Goal: Transaction & Acquisition: Purchase product/service

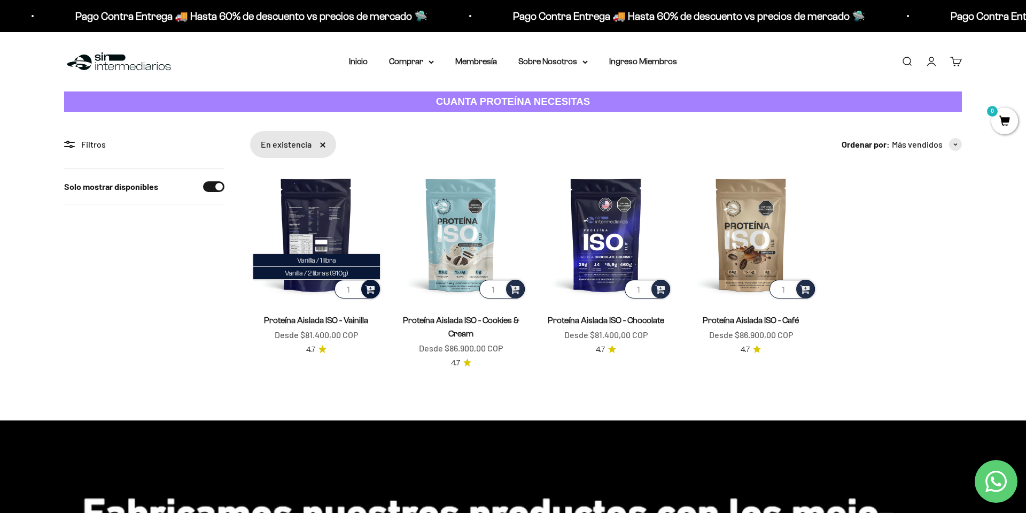
click at [373, 290] on span at bounding box center [370, 288] width 10 height 12
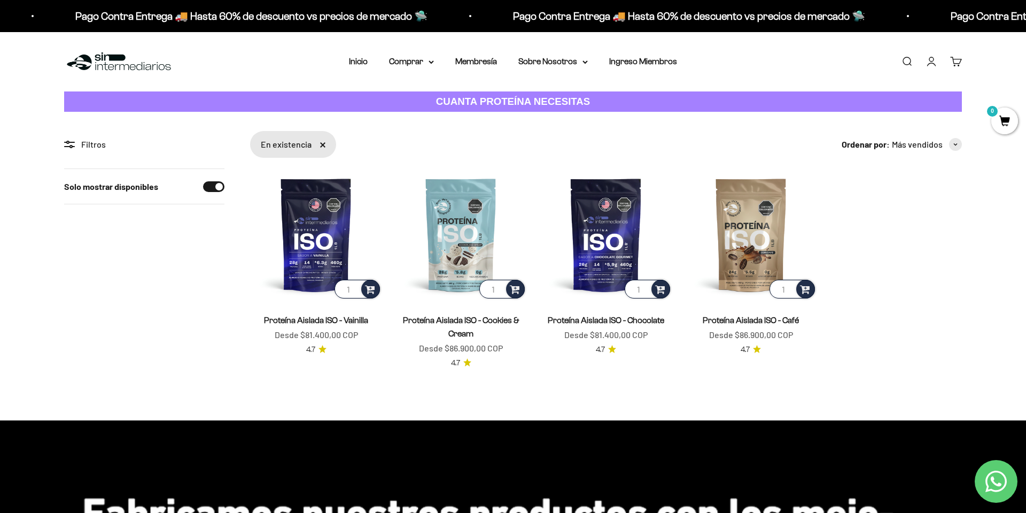
click at [995, 126] on span "0" at bounding box center [1004, 120] width 27 height 27
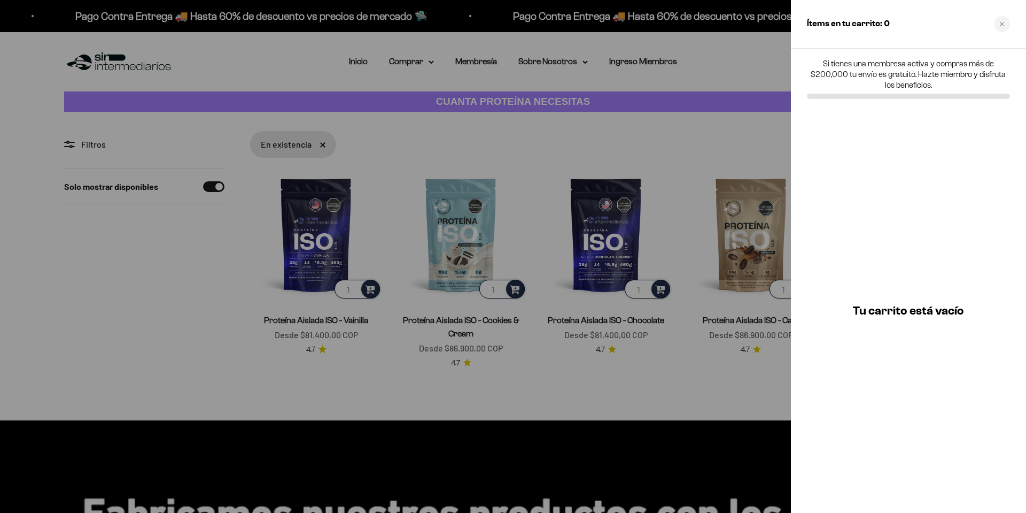
click at [383, 304] on div at bounding box center [513, 256] width 1026 height 513
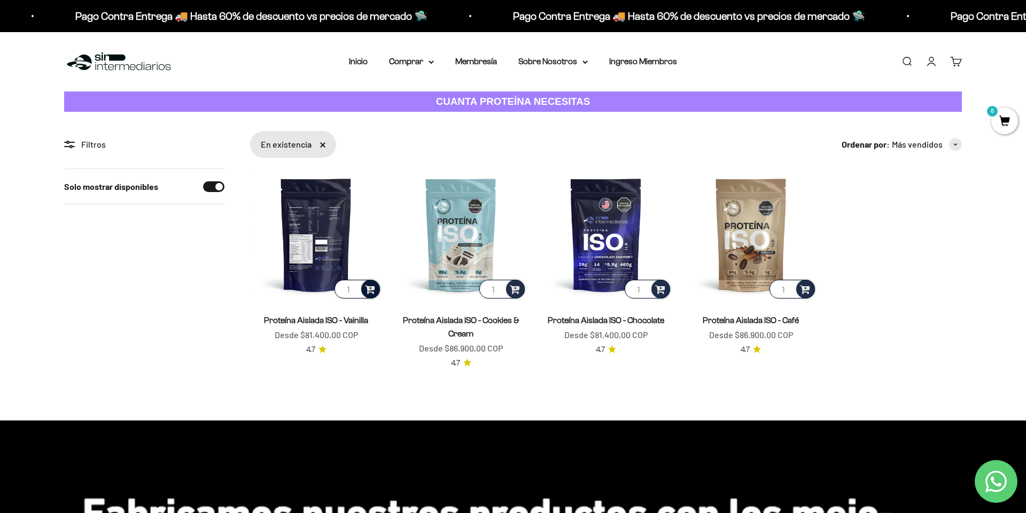
click at [370, 289] on span at bounding box center [370, 288] width 10 height 12
click at [278, 296] on img at bounding box center [316, 234] width 132 height 132
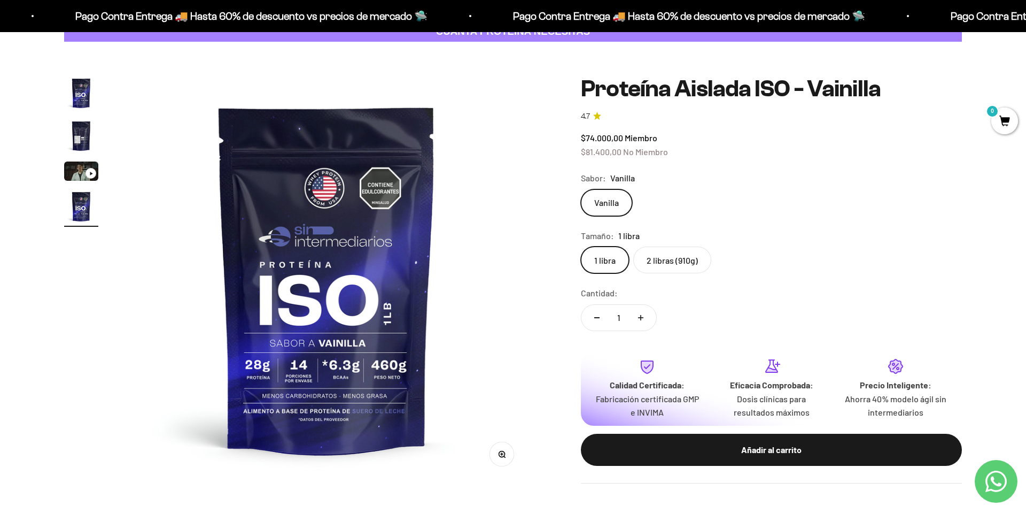
scroll to position [108, 0]
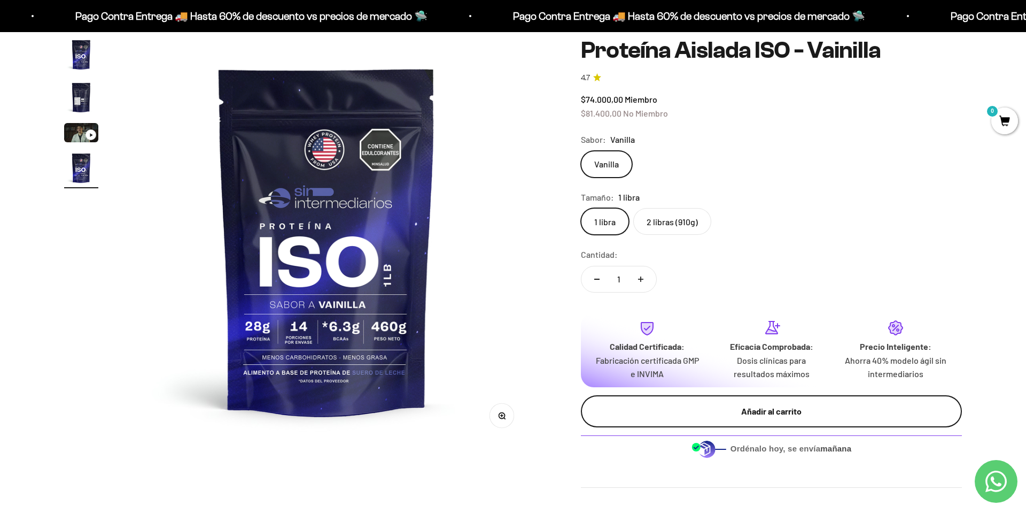
click at [780, 404] on div "Añadir al carrito" at bounding box center [771, 411] width 338 height 14
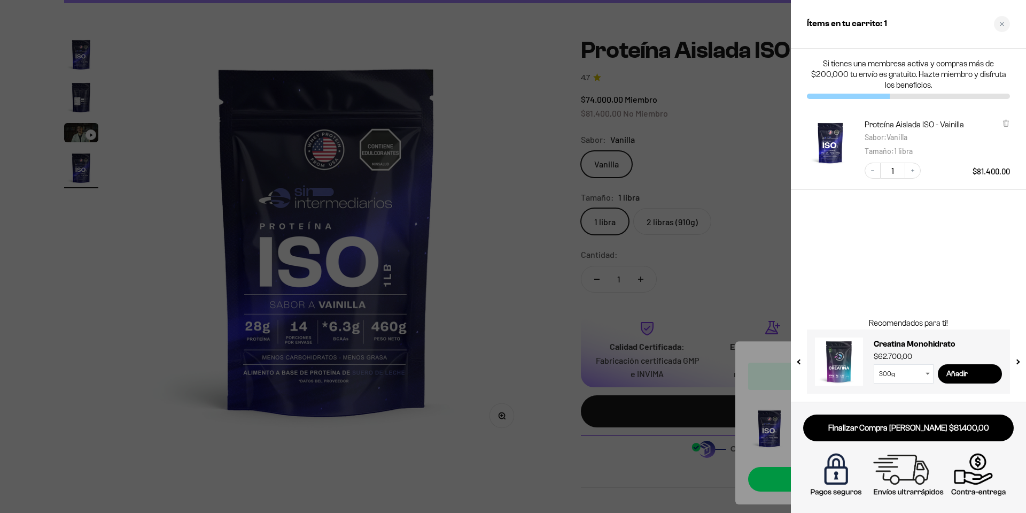
click at [455, 287] on div at bounding box center [513, 256] width 1026 height 513
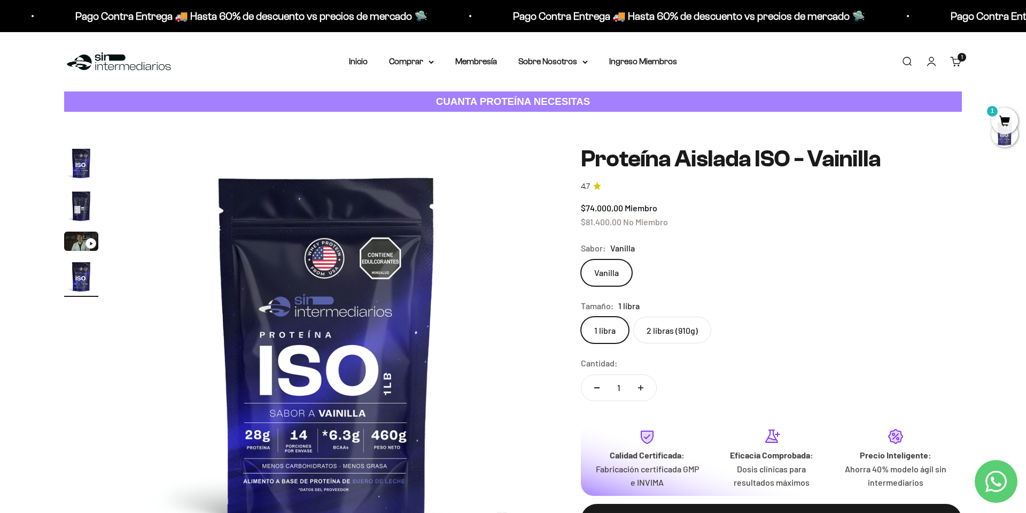
scroll to position [0, 0]
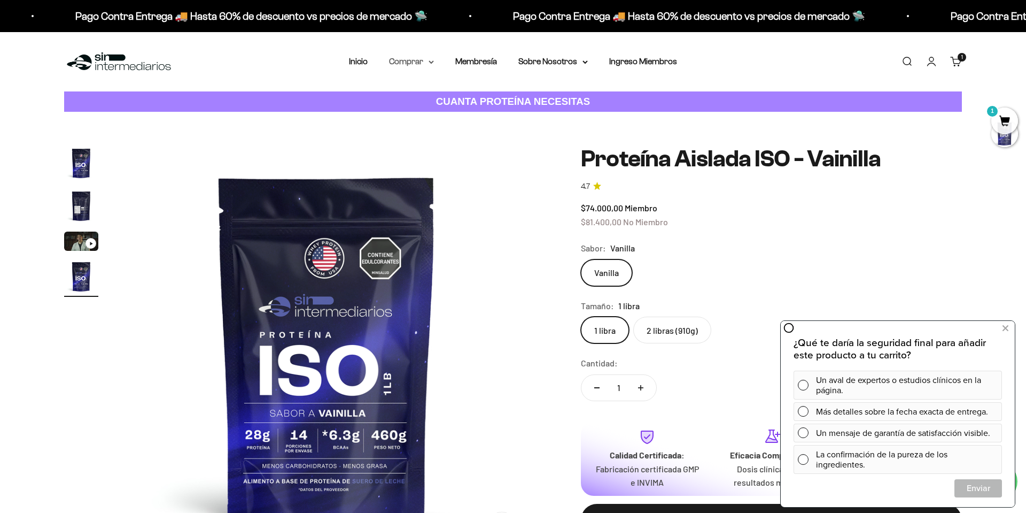
click at [403, 63] on summary "Comprar" at bounding box center [411, 62] width 45 height 14
click at [420, 95] on span "Proteínas" at bounding box center [413, 95] width 36 height 9
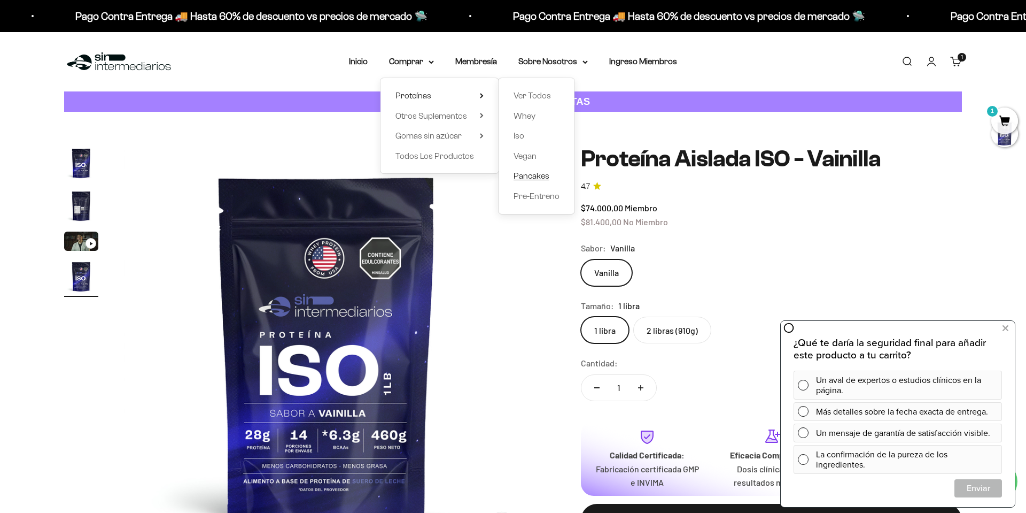
click at [535, 175] on span "Pancakes" at bounding box center [532, 175] width 36 height 9
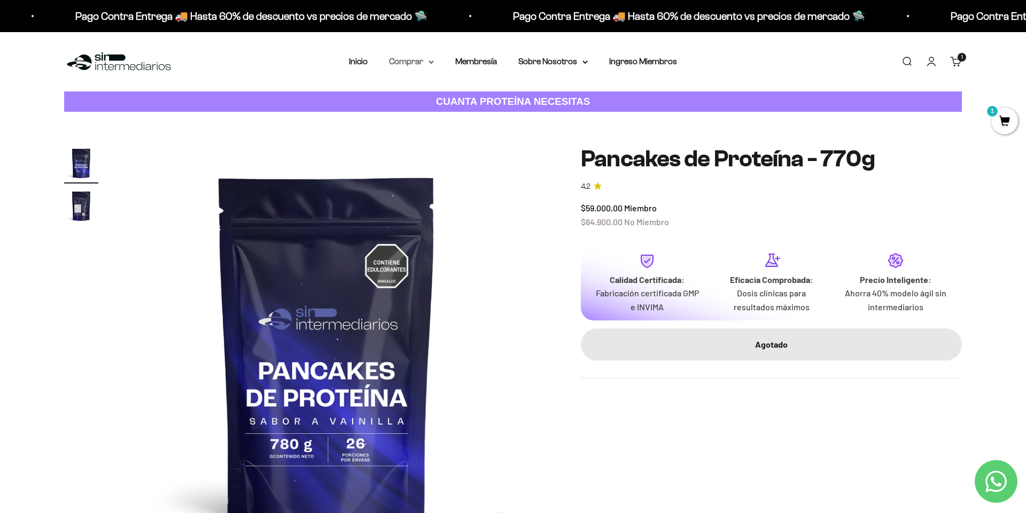
click at [403, 60] on summary "Comprar" at bounding box center [411, 62] width 45 height 14
click at [411, 98] on span "Proteínas" at bounding box center [413, 95] width 36 height 9
click at [412, 118] on span "Otros Suplementos" at bounding box center [431, 115] width 72 height 9
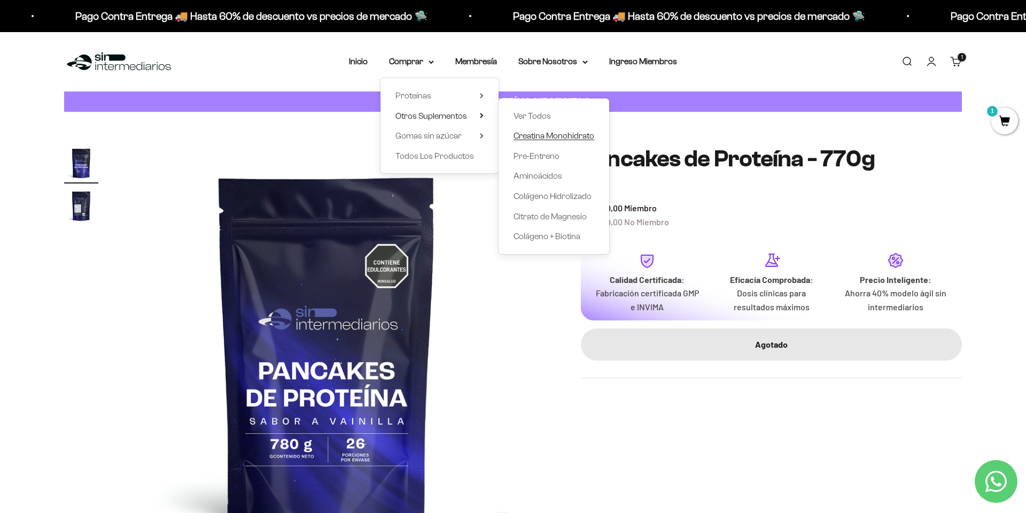
click at [542, 135] on span "Creatina Monohidrato" at bounding box center [554, 135] width 81 height 9
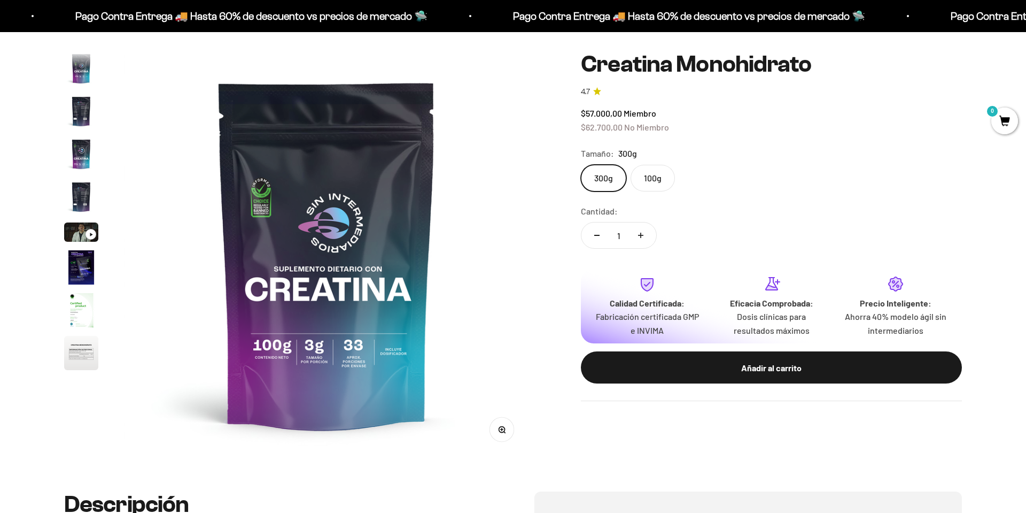
scroll to position [44, 0]
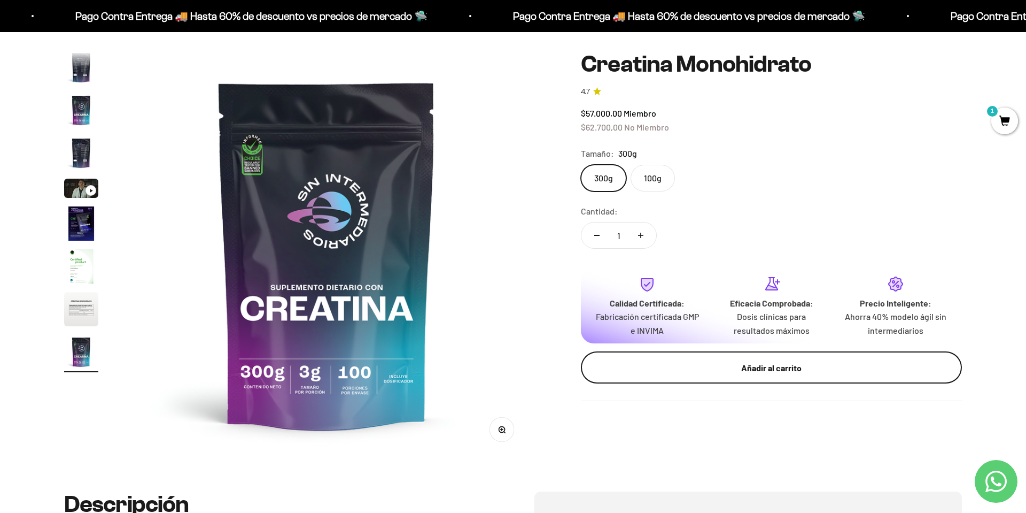
click at [804, 363] on div "Añadir al carrito" at bounding box center [771, 368] width 338 height 14
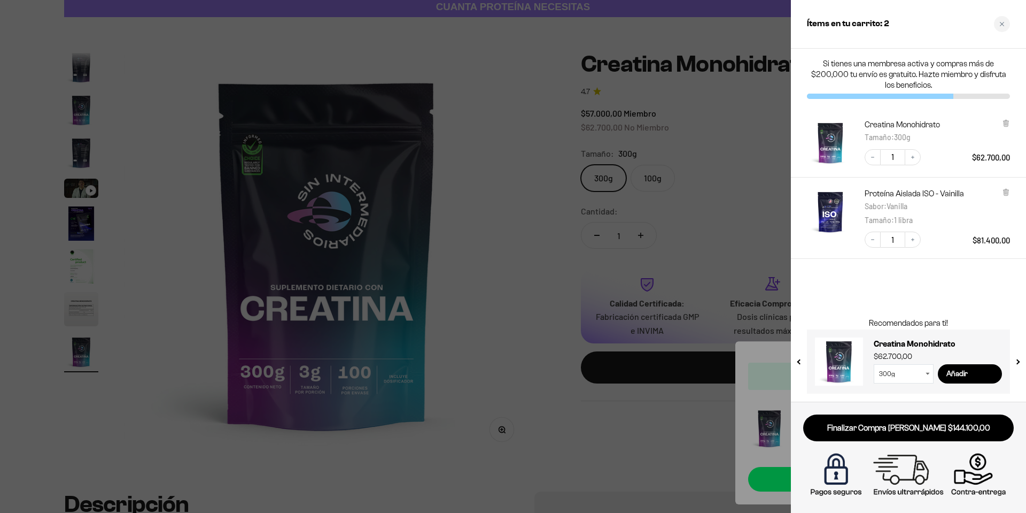
click at [529, 190] on div at bounding box center [513, 256] width 1026 height 513
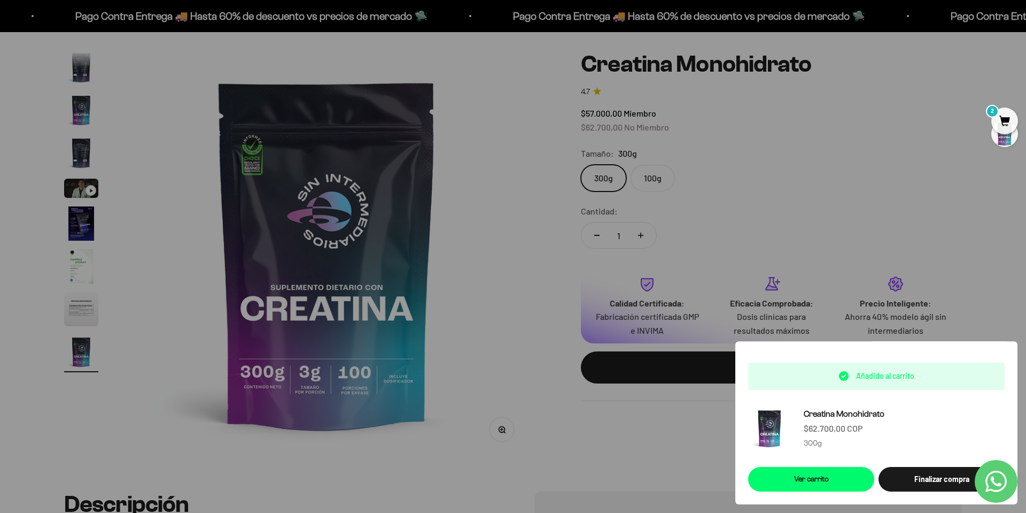
click at [540, 193] on div at bounding box center [513, 256] width 1026 height 513
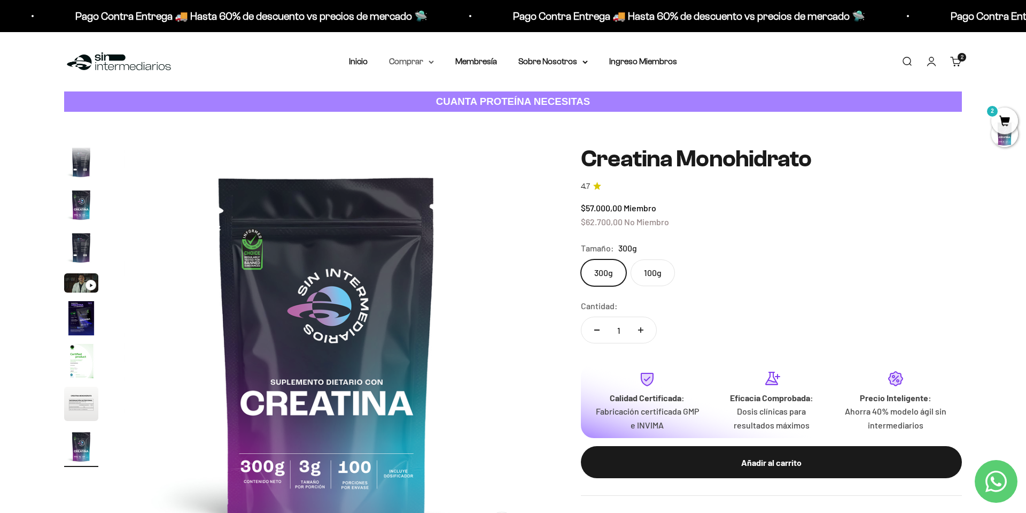
scroll to position [0, 0]
click at [402, 59] on summary "Comprar" at bounding box center [411, 62] width 45 height 14
click at [448, 116] on span "Otros Suplementos" at bounding box center [431, 115] width 72 height 9
click at [433, 131] on span "Gomas sin azúcar" at bounding box center [428, 135] width 66 height 9
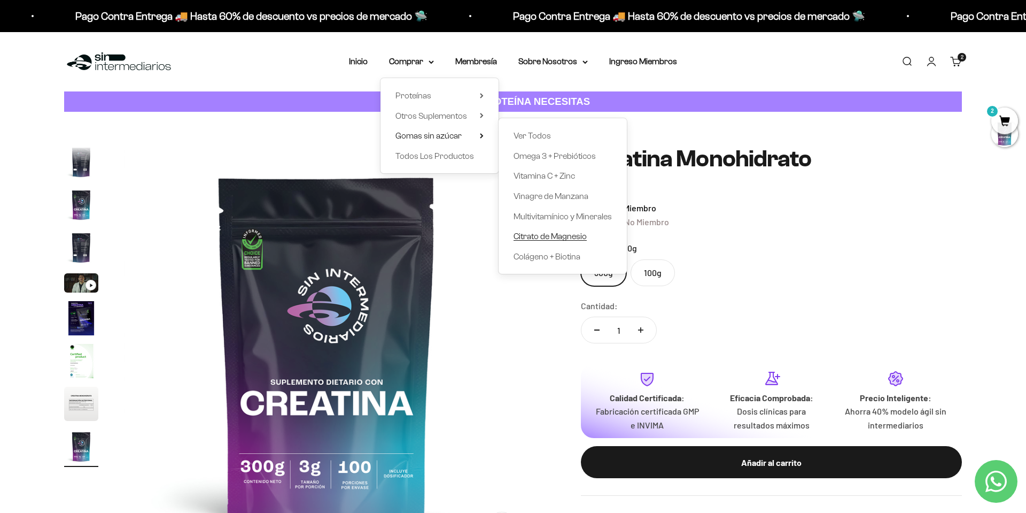
click at [547, 234] on span "Citrato de Magnesio" at bounding box center [550, 235] width 73 height 9
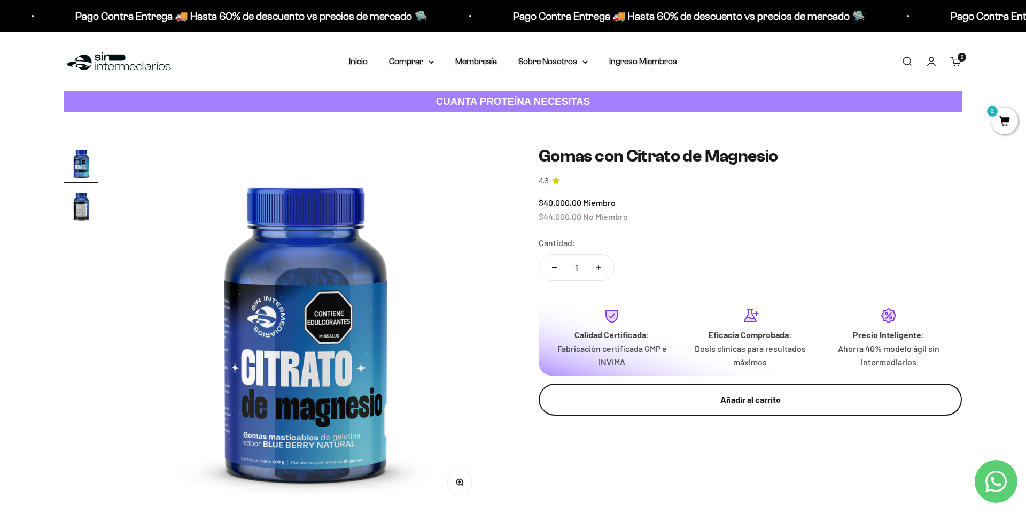
click at [740, 394] on div "Añadir al carrito" at bounding box center [750, 399] width 381 height 14
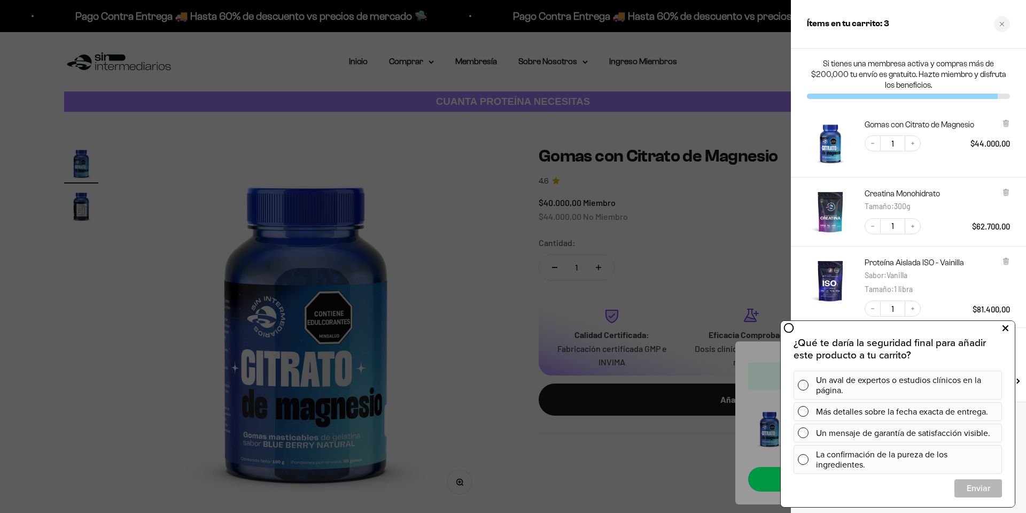
click at [1006, 328] on icon at bounding box center [1006, 328] width 6 height 14
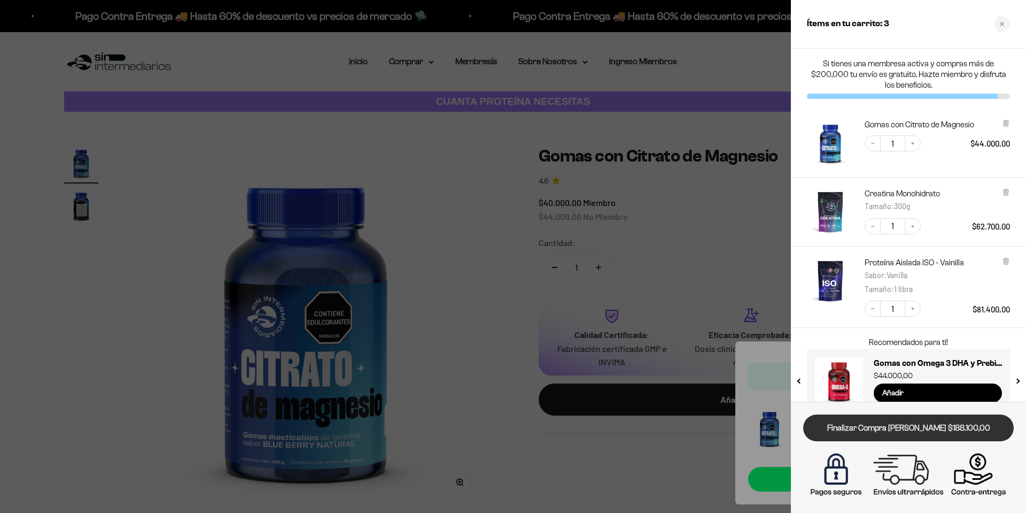
click at [943, 426] on link "Finalizar Compra [PERSON_NAME] $188.100,00" at bounding box center [908, 427] width 211 height 27
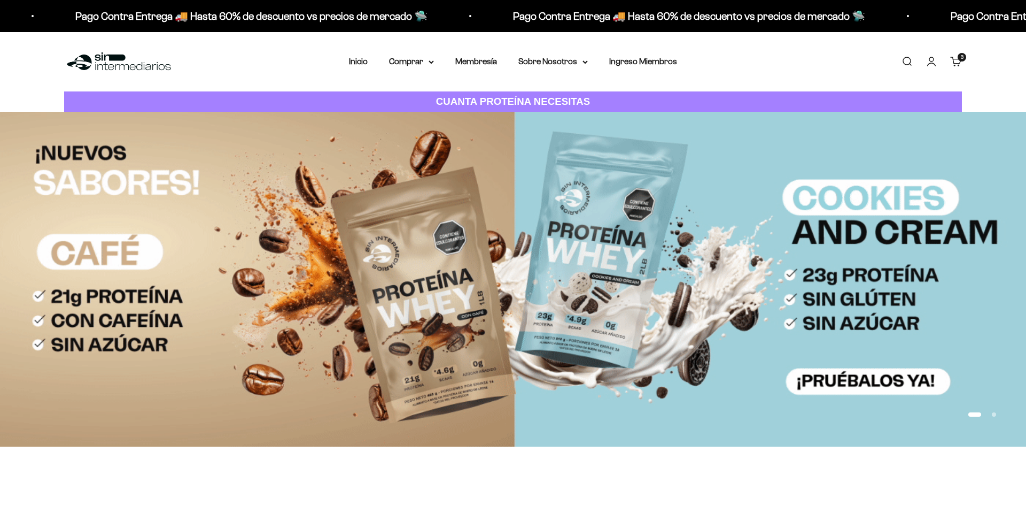
click at [929, 61] on link "Iniciar sesión" at bounding box center [932, 62] width 12 height 12
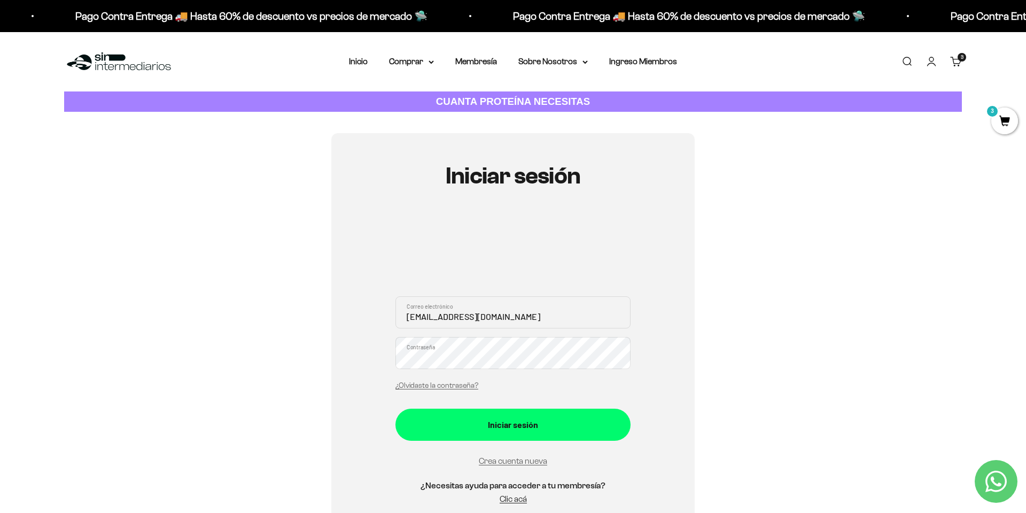
type input "[EMAIL_ADDRESS][DOMAIN_NAME]"
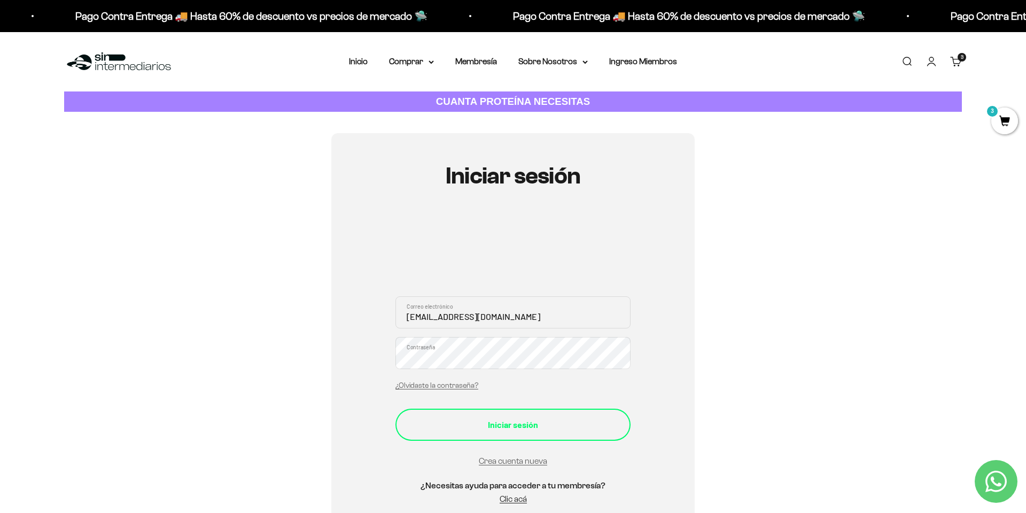
click at [576, 434] on button "Iniciar sesión" at bounding box center [512, 424] width 235 height 32
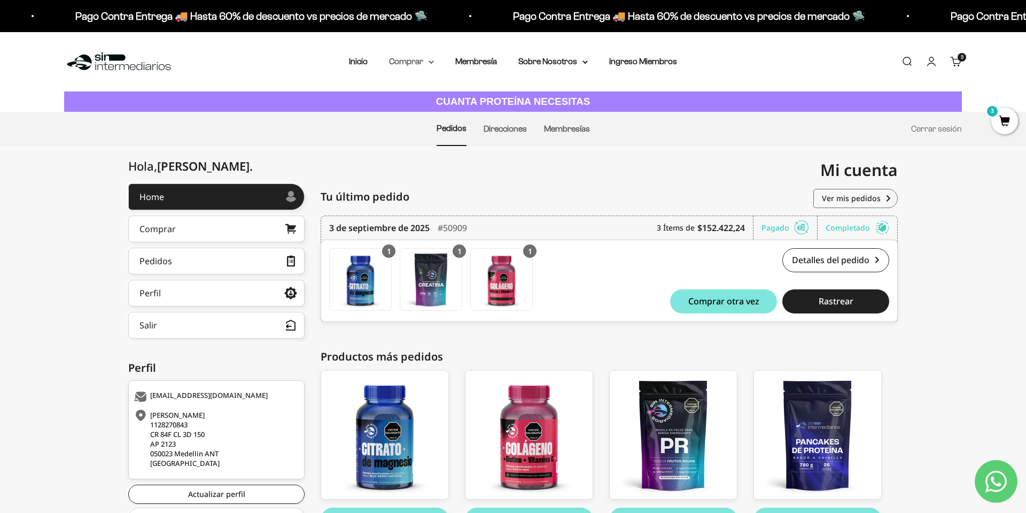
click at [407, 61] on summary "Comprar" at bounding box center [411, 62] width 45 height 14
click at [416, 95] on span "Proteínas" at bounding box center [413, 95] width 36 height 9
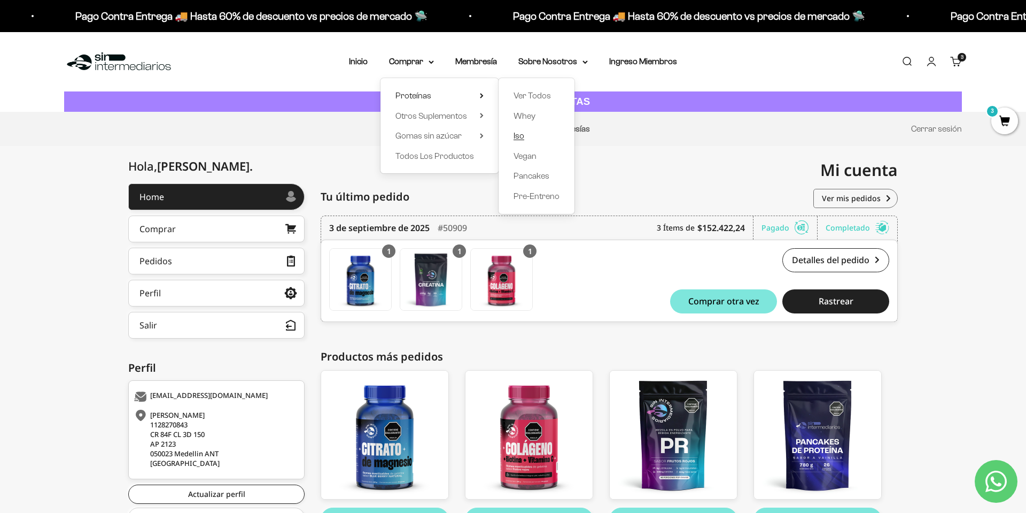
click at [532, 139] on link "Iso" at bounding box center [537, 136] width 46 height 14
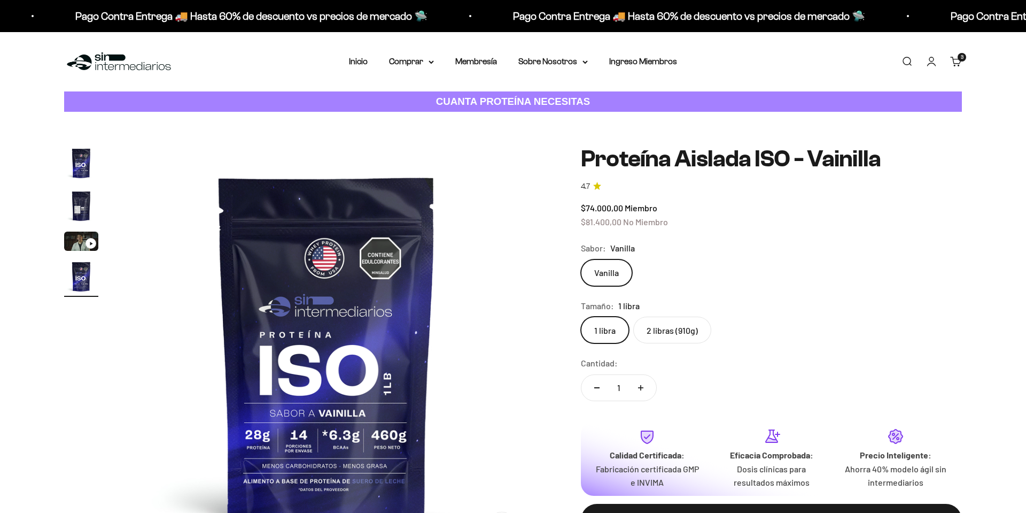
scroll to position [0, 1256]
click at [676, 321] on label "2 libras (910g)" at bounding box center [672, 329] width 78 height 27
click at [581, 316] on input "2 libras (910g)" at bounding box center [580, 316] width 1 height 1
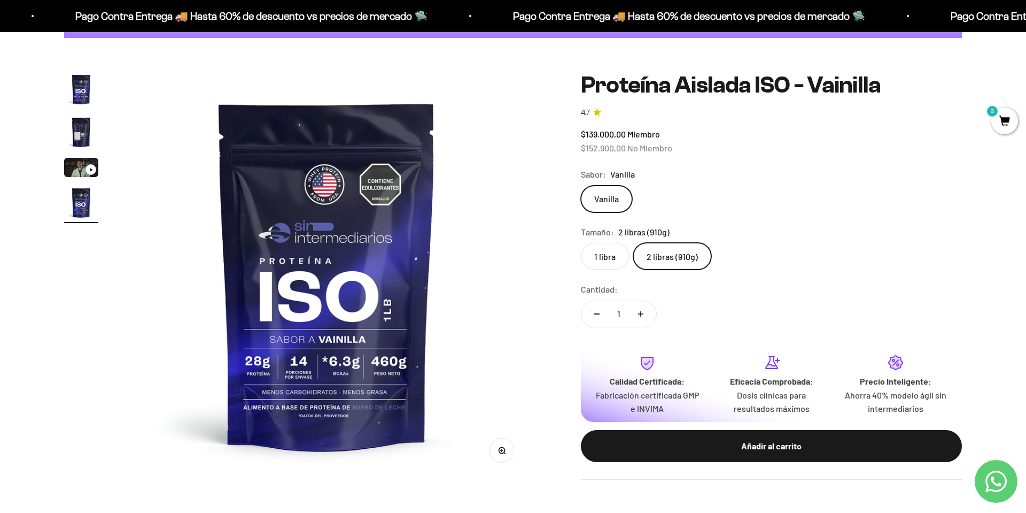
scroll to position [75, 0]
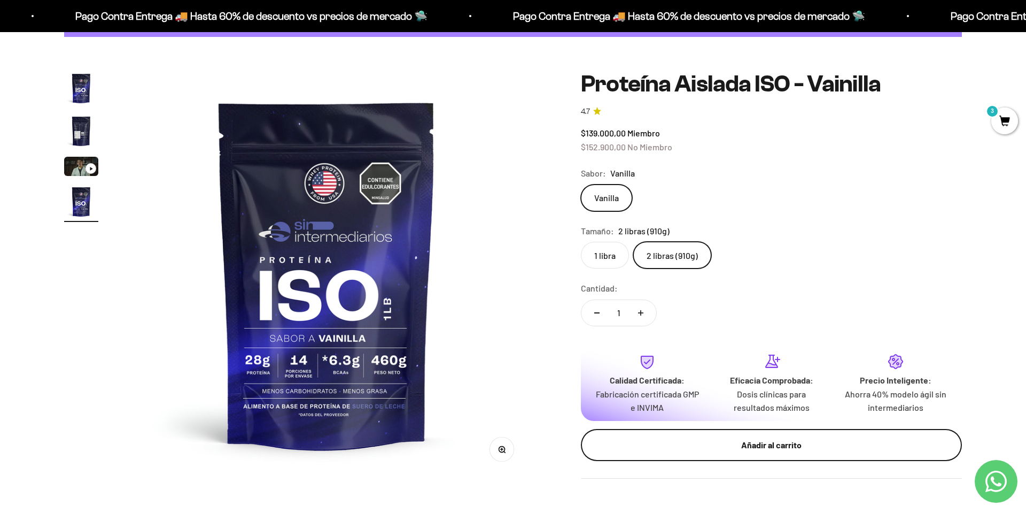
click at [772, 438] on div "Añadir al carrito" at bounding box center [771, 445] width 338 height 14
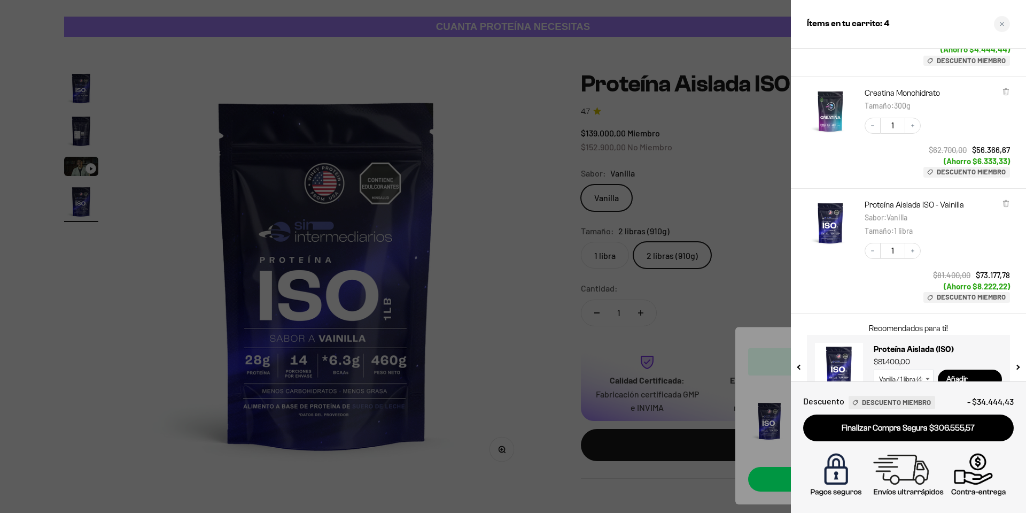
scroll to position [234, 0]
click at [517, 258] on div at bounding box center [513, 256] width 1026 height 513
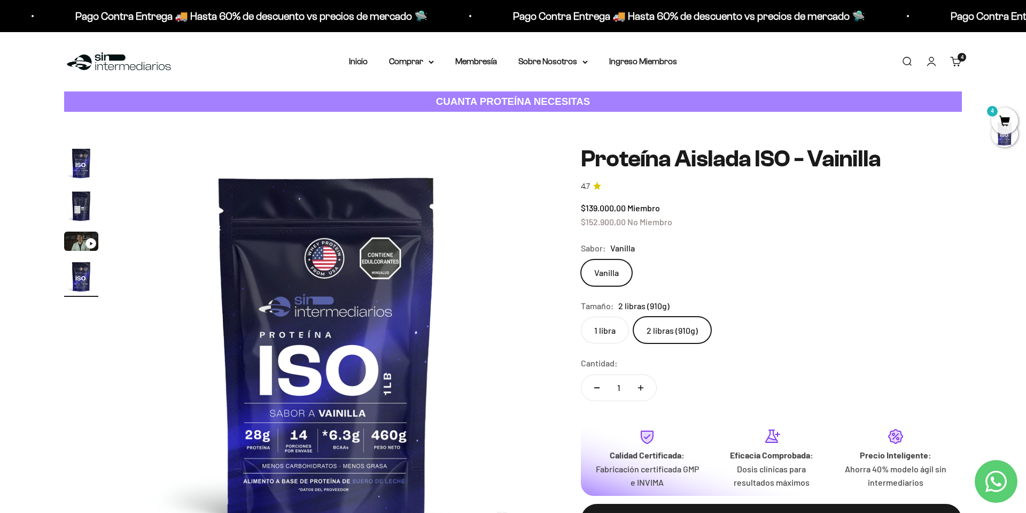
scroll to position [0, 0]
click at [413, 59] on summary "Comprar" at bounding box center [411, 62] width 45 height 14
click at [433, 135] on span "Gomas sin azúcar" at bounding box center [428, 135] width 66 height 9
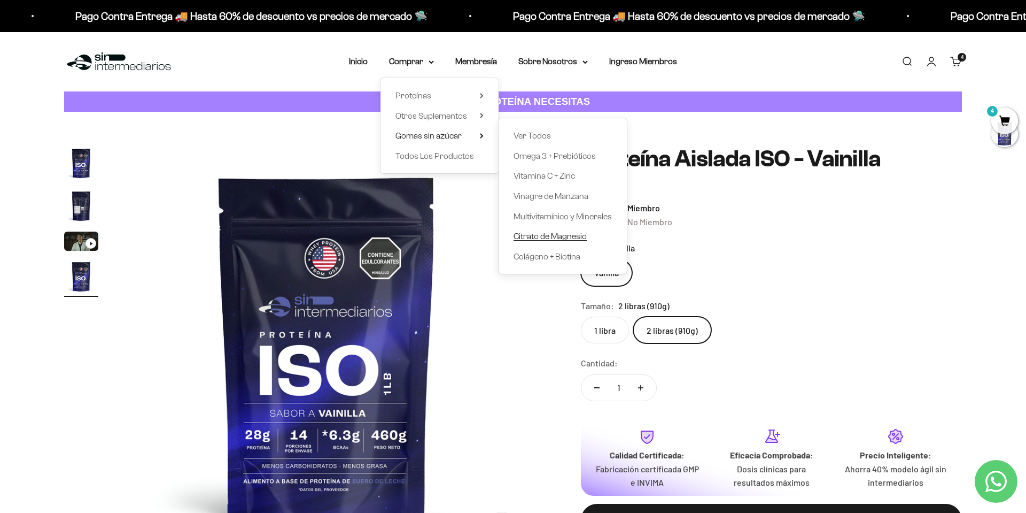
click at [562, 233] on span "Citrato de Magnesio" at bounding box center [550, 235] width 73 height 9
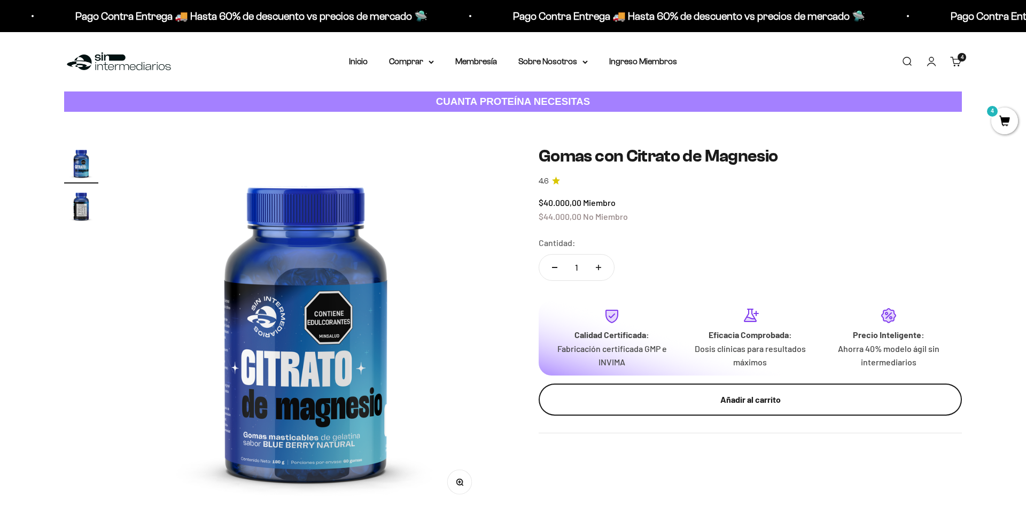
click at [770, 400] on button "Añadir al carrito" at bounding box center [750, 399] width 423 height 32
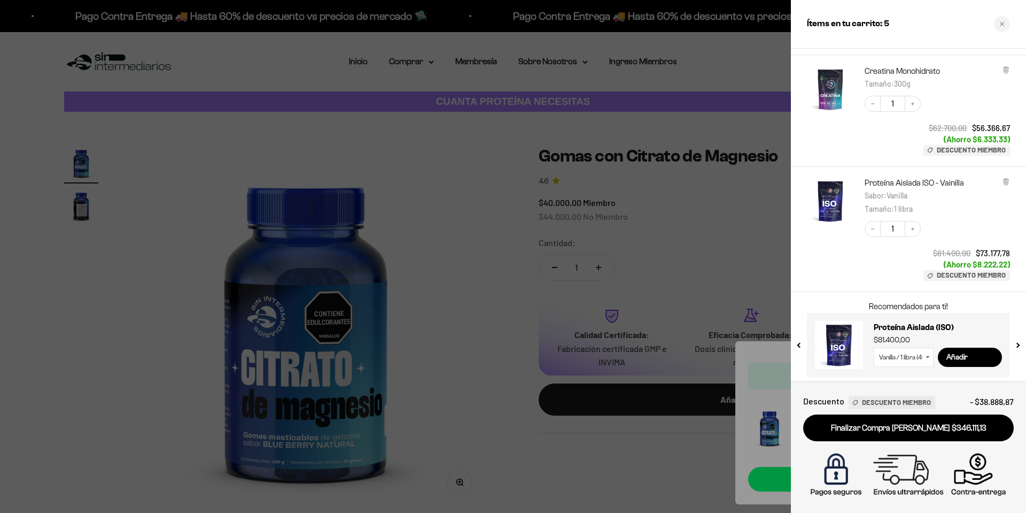
scroll to position [254, 0]
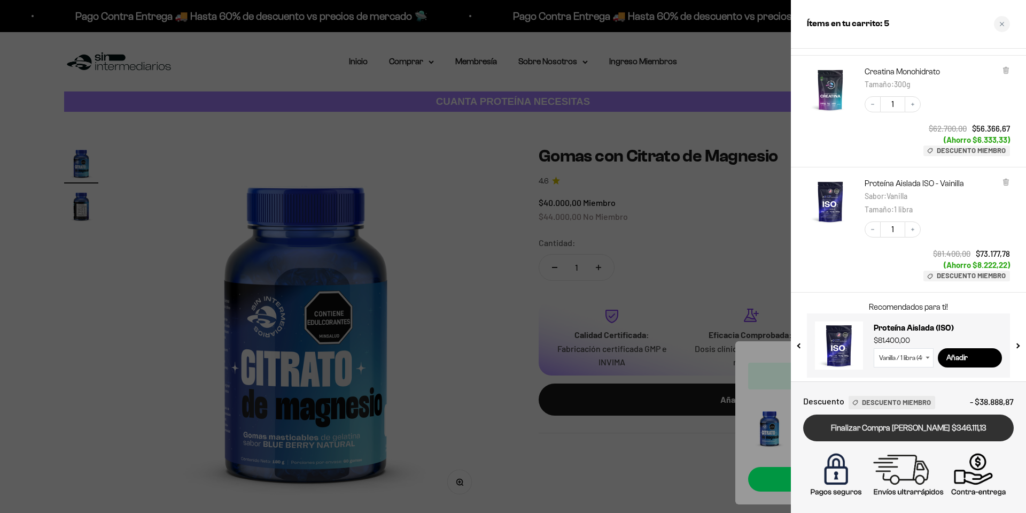
click at [958, 429] on link "Finalizar Compra Segura $346.111,13" at bounding box center [908, 427] width 211 height 27
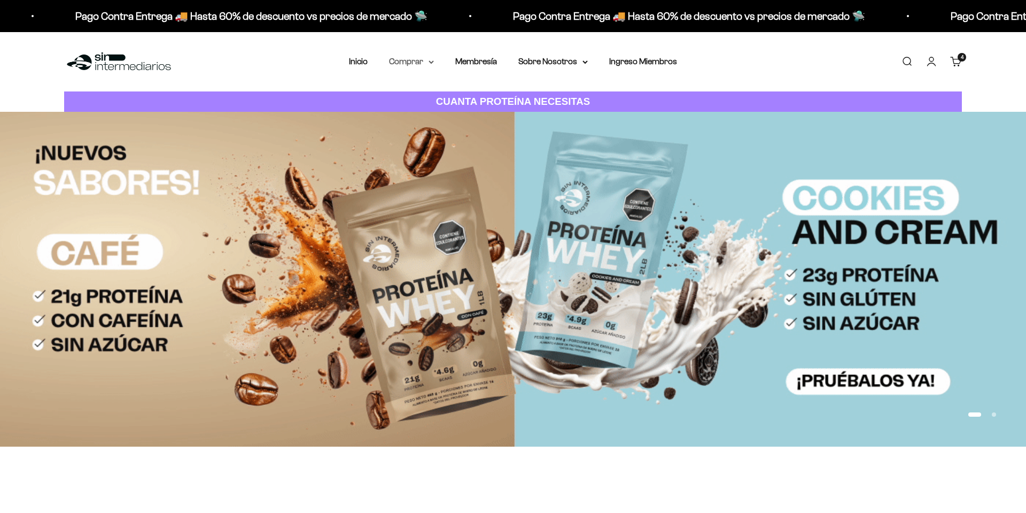
click at [406, 63] on summary "Comprar" at bounding box center [411, 62] width 45 height 14
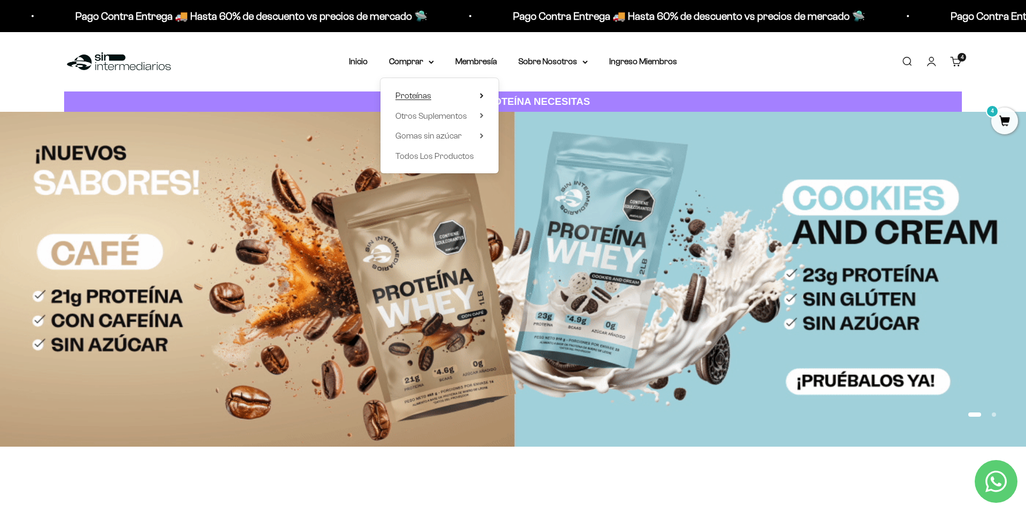
click at [415, 97] on span "Proteínas" at bounding box center [413, 95] width 36 height 9
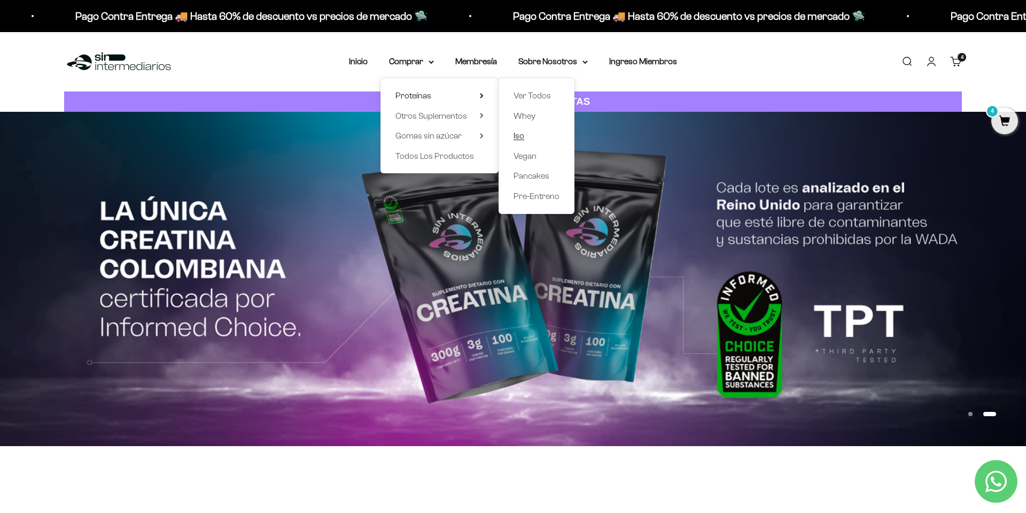
click at [514, 132] on span "Iso" at bounding box center [519, 135] width 11 height 9
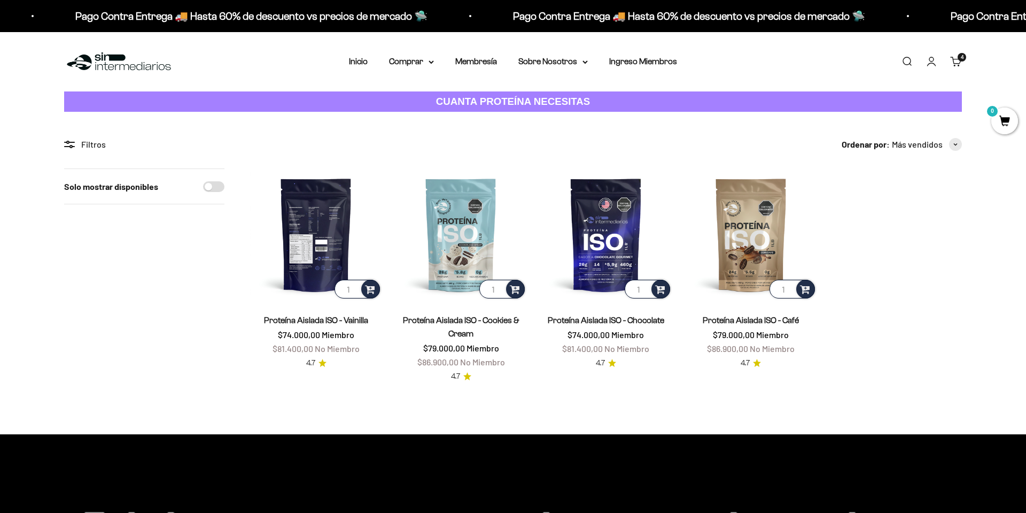
click at [331, 230] on img at bounding box center [316, 234] width 132 height 132
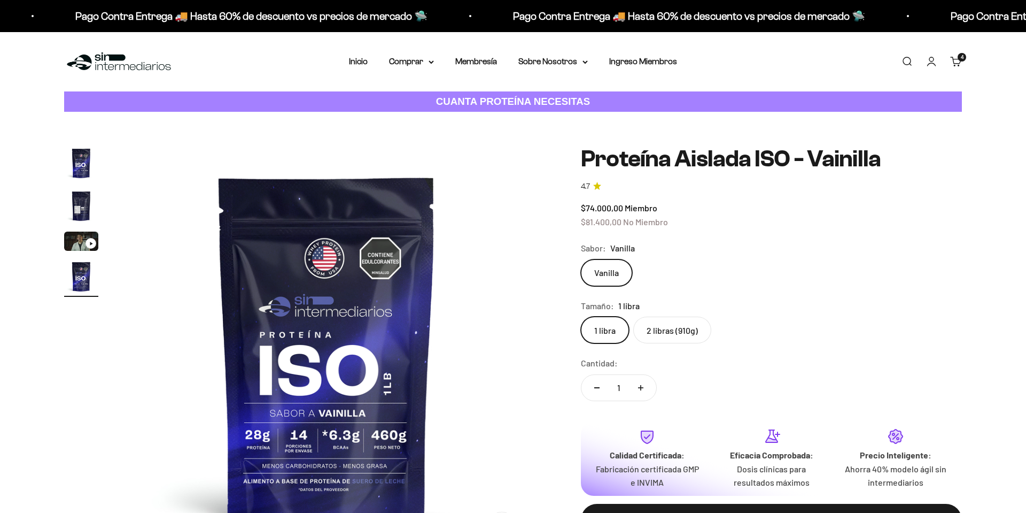
click at [680, 333] on label "2 libras (910g)" at bounding box center [672, 329] width 78 height 27
click at [581, 316] on input "2 libras (910g)" at bounding box center [580, 316] width 1 height 1
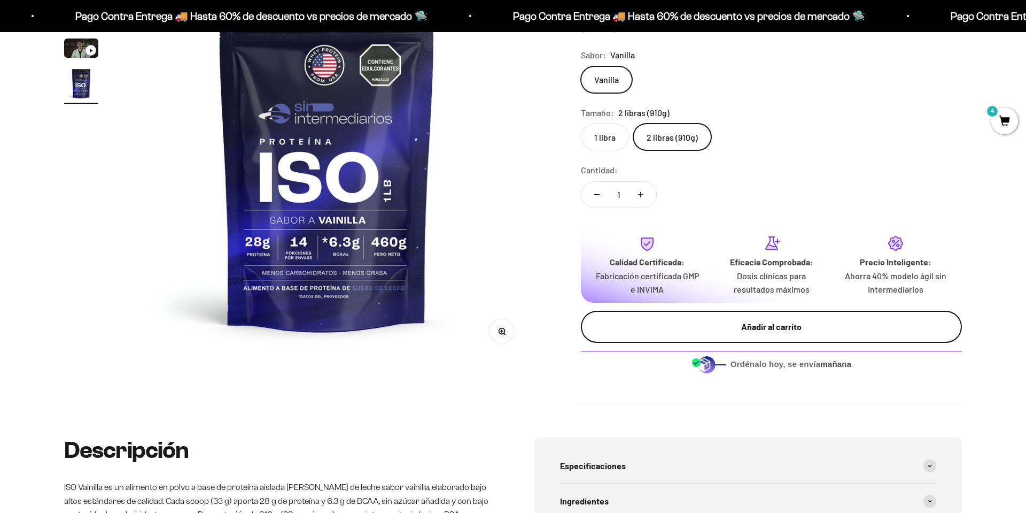
scroll to position [200, 0]
